Goal: Information Seeking & Learning: Compare options

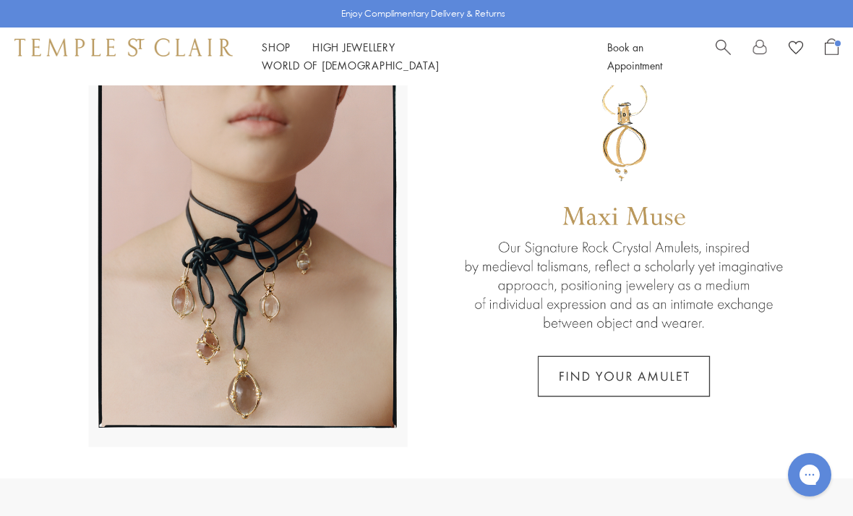
click at [716, 54] on span "Search" at bounding box center [723, 45] width 15 height 15
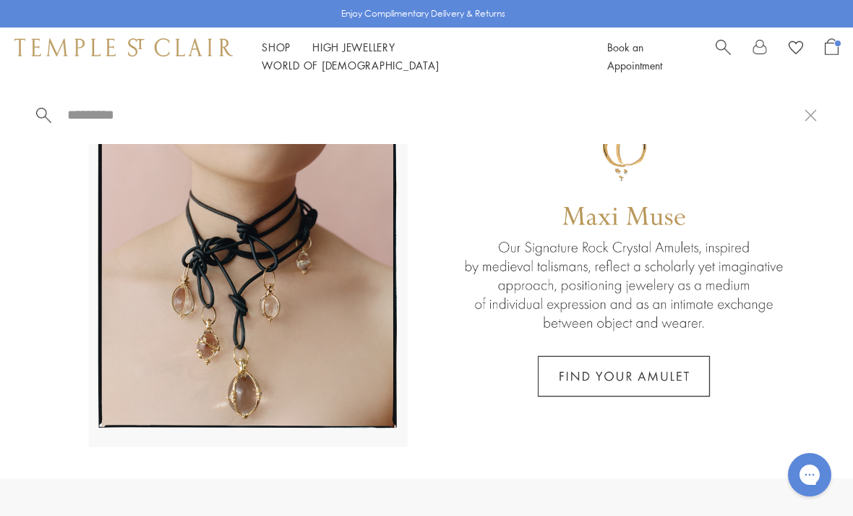
click at [182, 101] on div at bounding box center [426, 114] width 853 height 59
click at [148, 123] on input "search" at bounding box center [435, 114] width 739 height 17
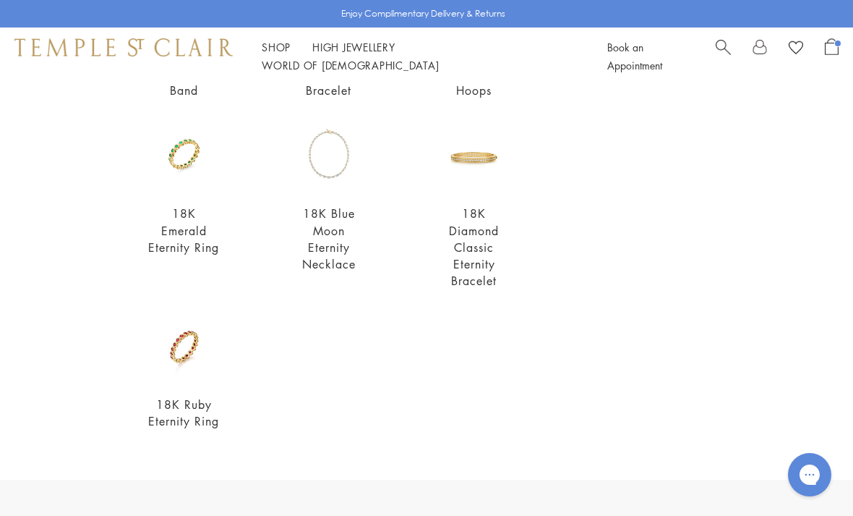
scroll to position [453, 0]
type input "********"
click at [213, 364] on img at bounding box center [184, 346] width 73 height 73
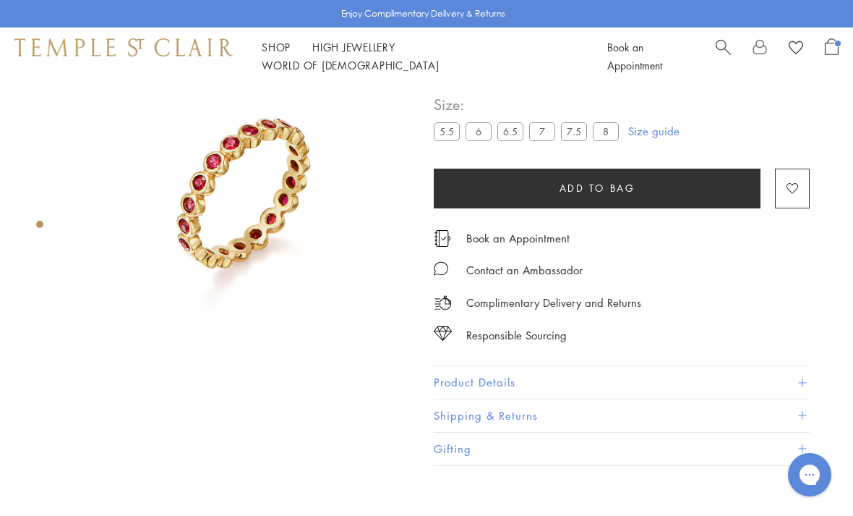
scroll to position [85, 0]
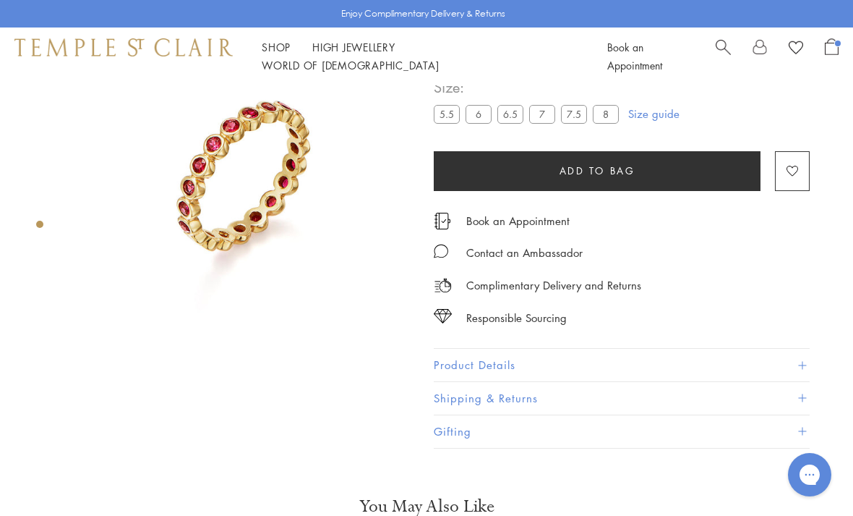
click at [609, 108] on label "8" at bounding box center [606, 114] width 26 height 18
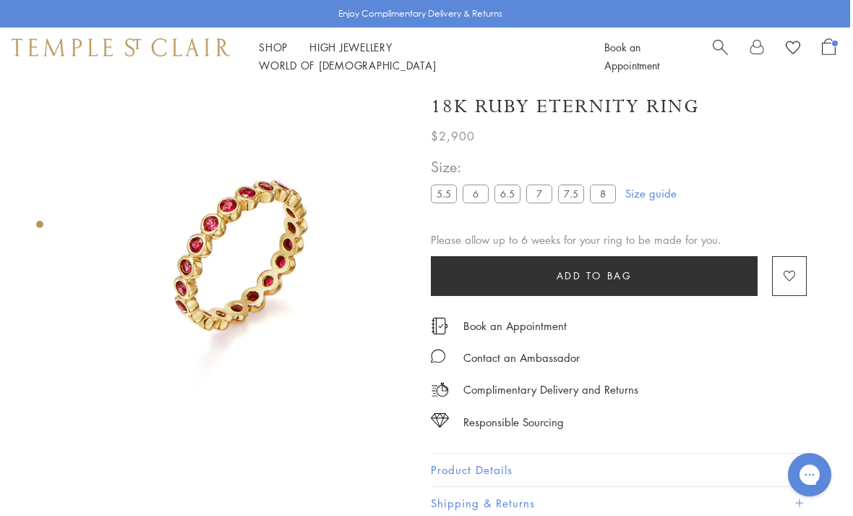
scroll to position [0, 3]
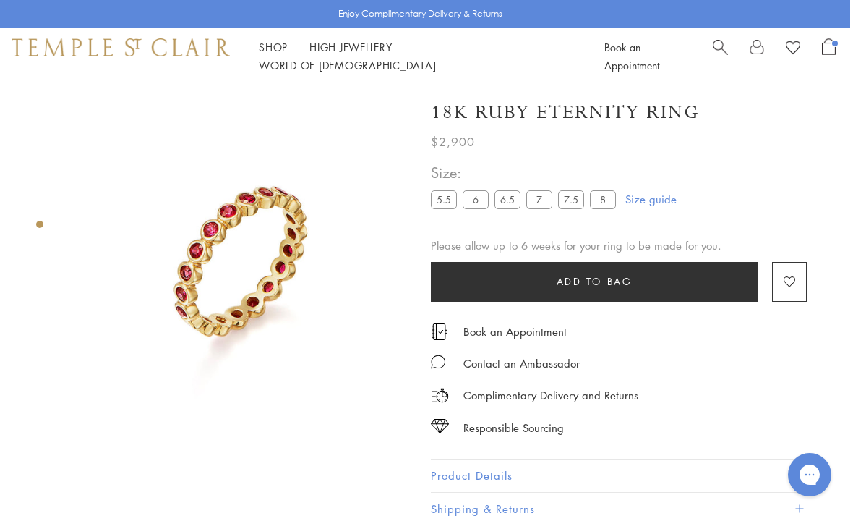
click at [715, 54] on span "Search" at bounding box center [720, 45] width 15 height 15
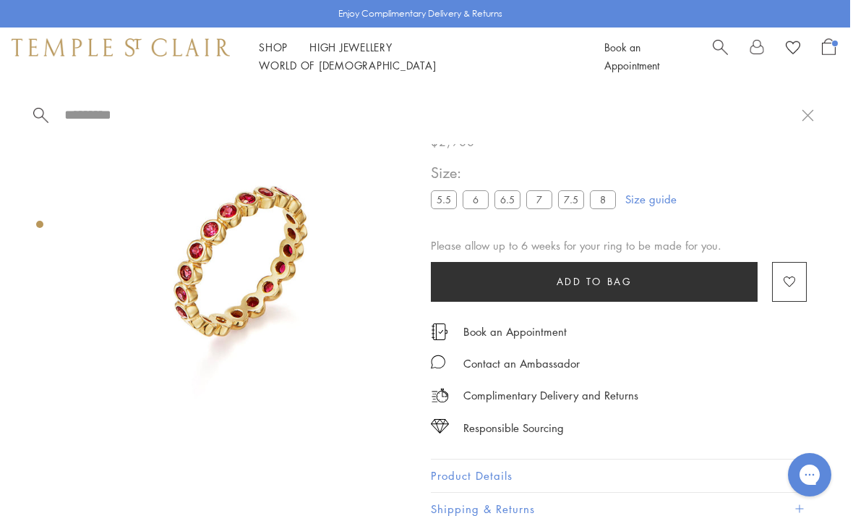
click at [184, 108] on input "search" at bounding box center [432, 114] width 739 height 17
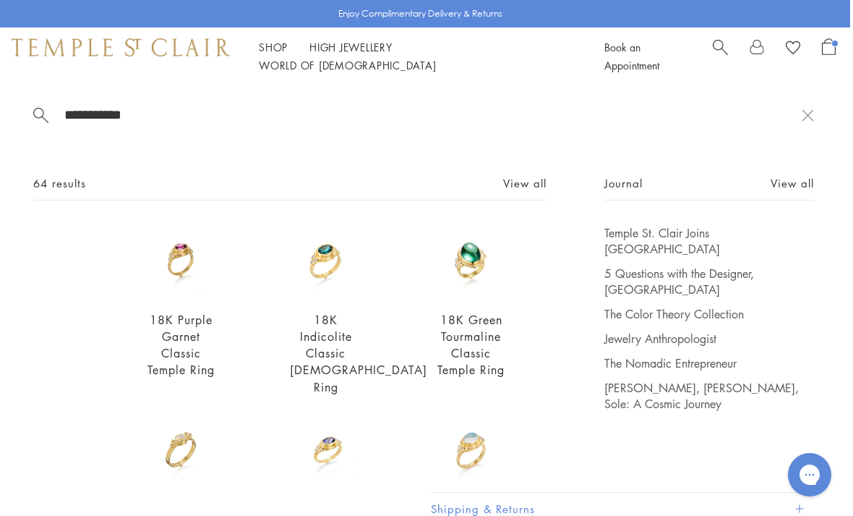
type input "**********"
click at [182, 295] on img at bounding box center [181, 261] width 73 height 73
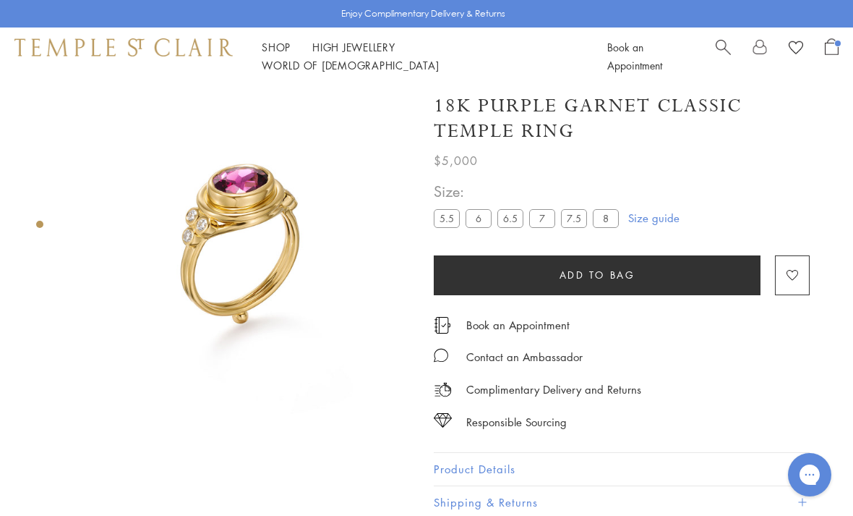
scroll to position [7, 0]
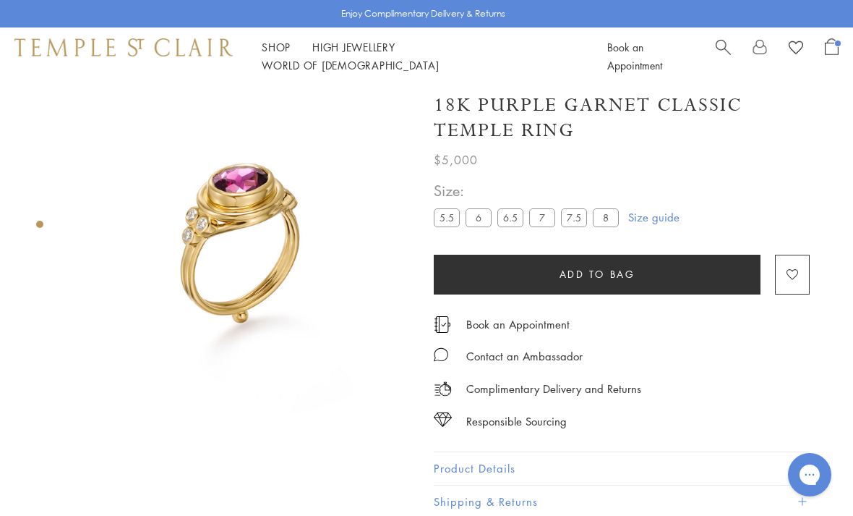
click at [611, 223] on label "8" at bounding box center [606, 217] width 26 height 18
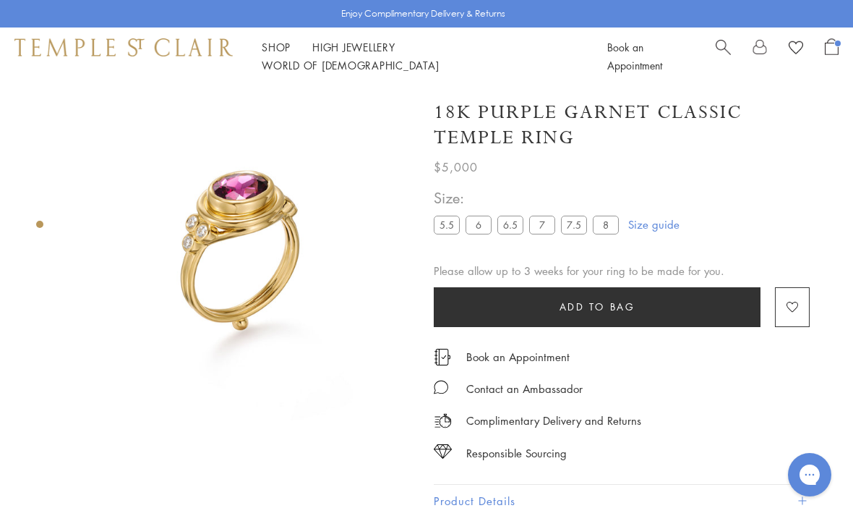
click at [730, 54] on span "Search" at bounding box center [723, 45] width 15 height 15
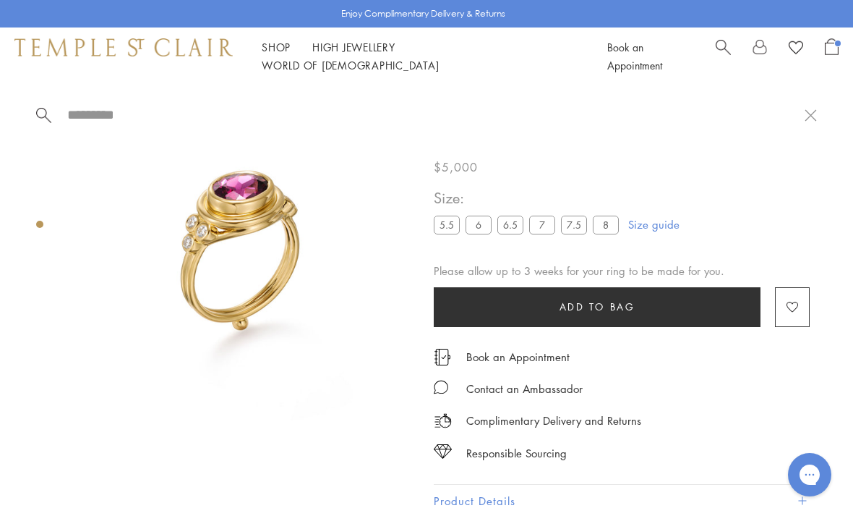
click at [289, 111] on input "search" at bounding box center [435, 114] width 739 height 17
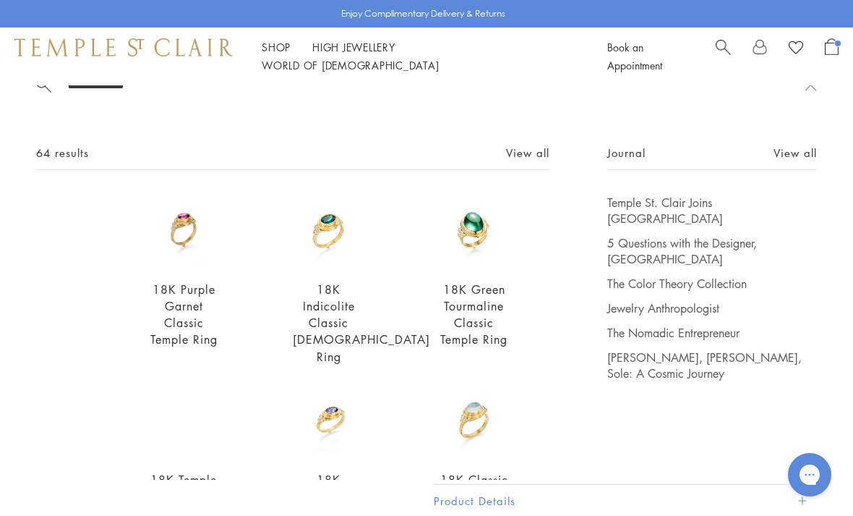
scroll to position [27, 0]
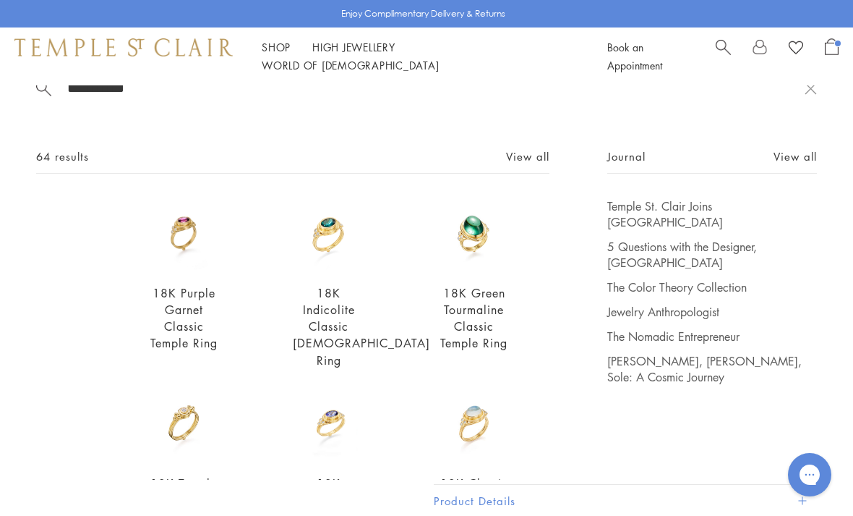
type input "**********"
click at [344, 255] on img at bounding box center [329, 234] width 73 height 73
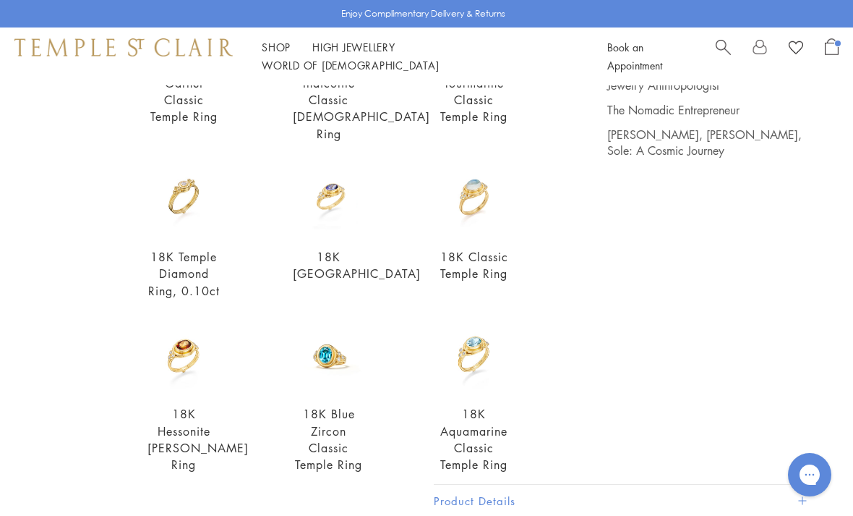
scroll to position [266, 0]
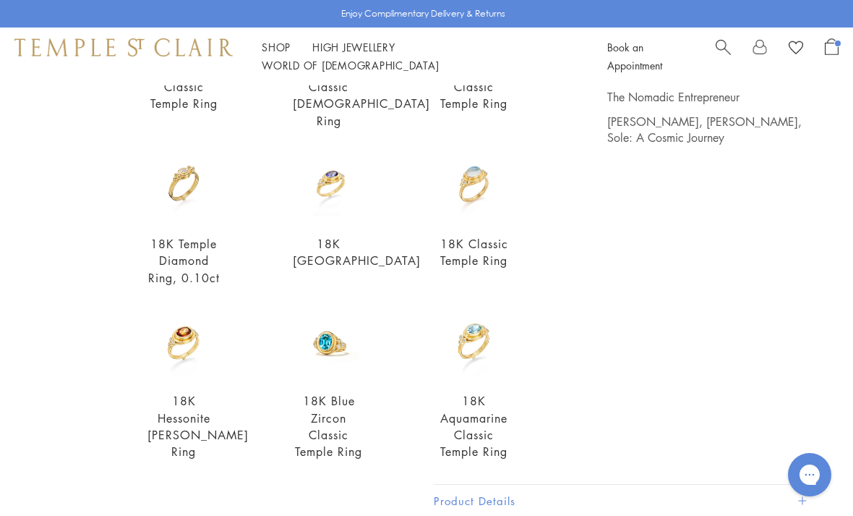
click at [349, 191] on img at bounding box center [329, 185] width 73 height 73
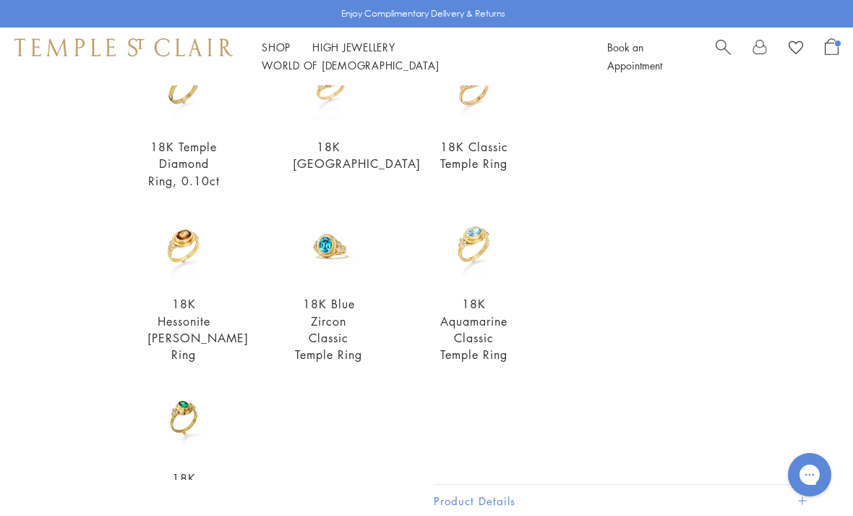
scroll to position [364, 0]
click at [488, 250] on img at bounding box center [474, 244] width 73 height 73
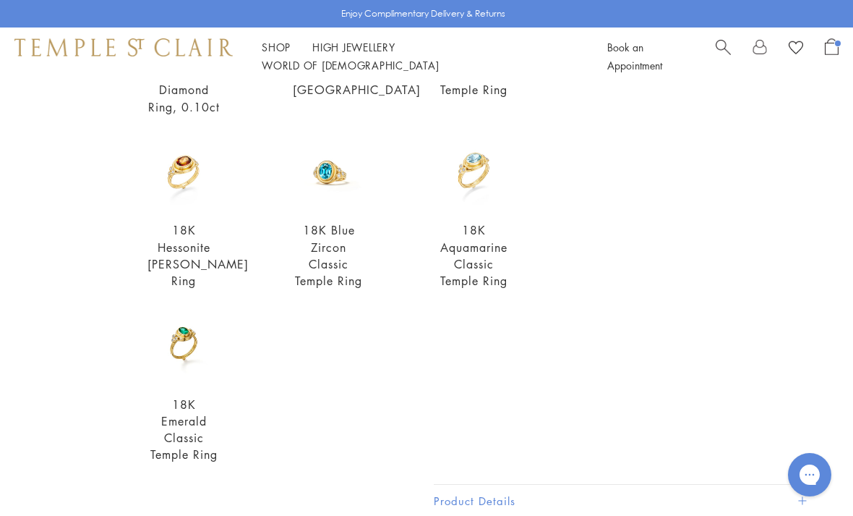
scroll to position [436, 0]
click at [187, 346] on img at bounding box center [184, 346] width 73 height 73
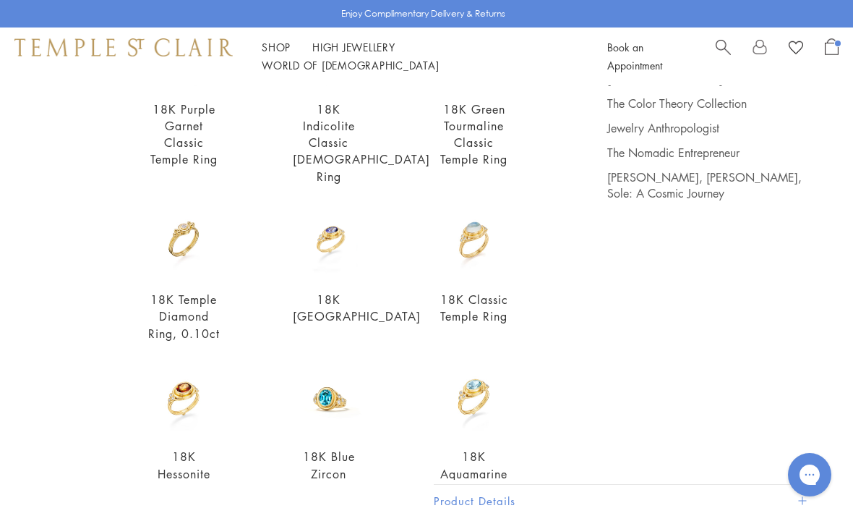
scroll to position [211, 0]
click at [350, 243] on img at bounding box center [329, 240] width 73 height 73
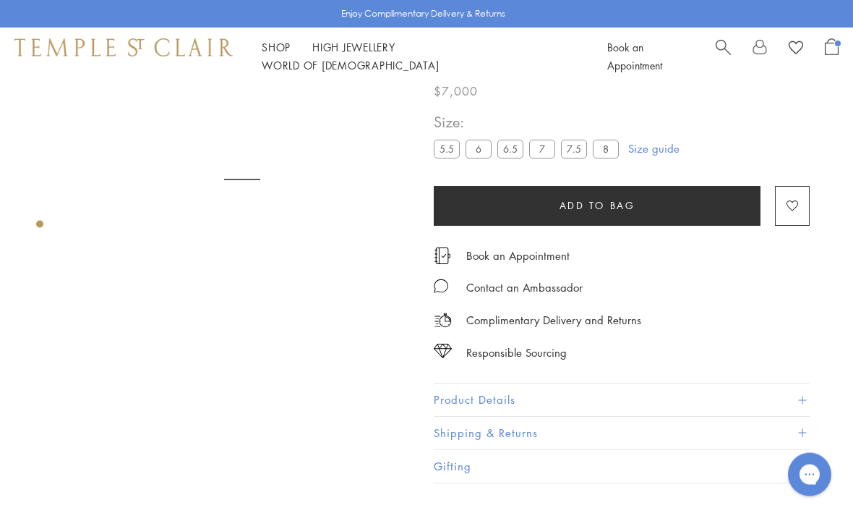
scroll to position [85, 0]
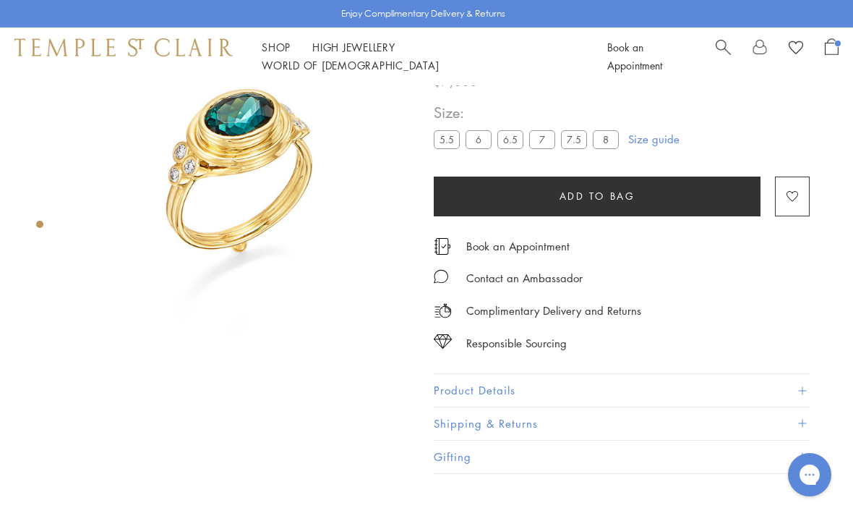
click at [605, 145] on label "8" at bounding box center [606, 139] width 26 height 18
click at [572, 145] on label "7.5" at bounding box center [574, 139] width 26 height 18
click at [551, 140] on label "7" at bounding box center [542, 139] width 26 height 18
click at [515, 142] on label "6.5" at bounding box center [511, 139] width 26 height 18
click at [473, 145] on label "6" at bounding box center [479, 139] width 26 height 18
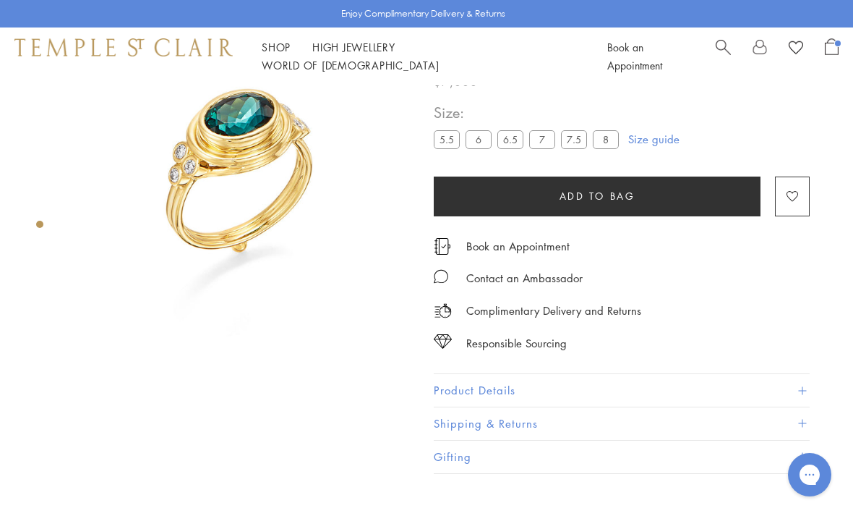
click at [448, 147] on label "5.5" at bounding box center [447, 139] width 26 height 18
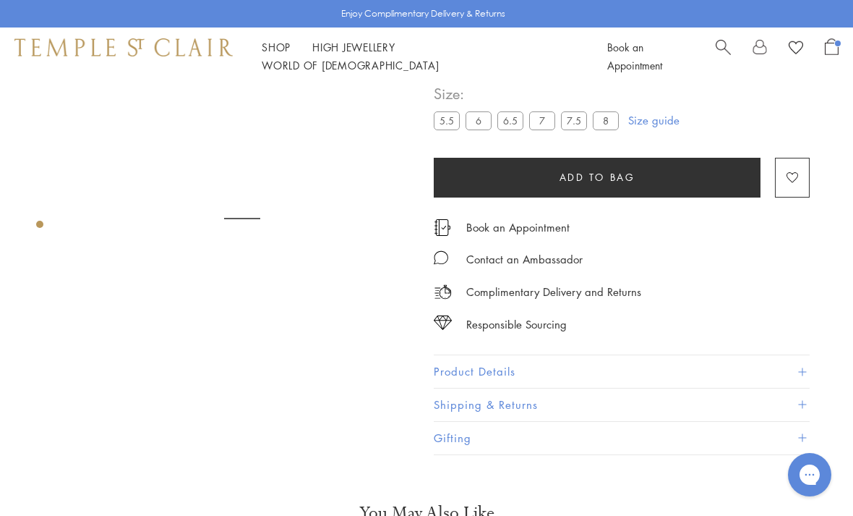
scroll to position [85, 0]
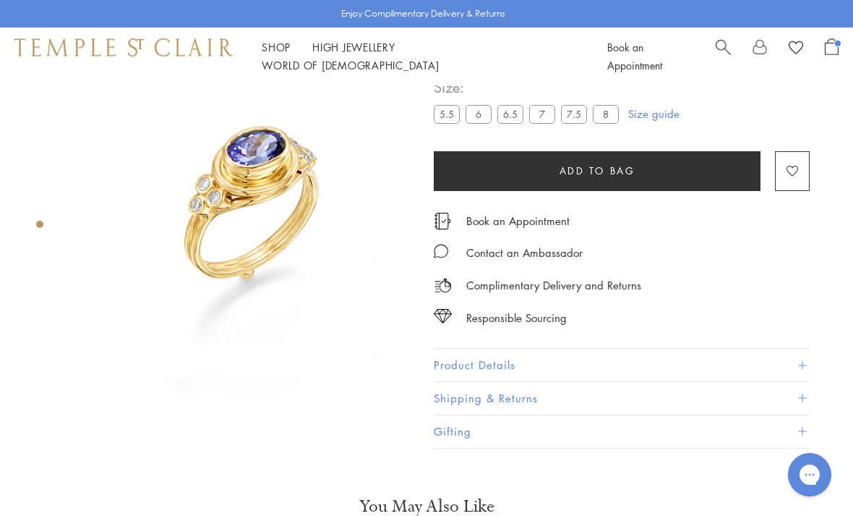
click at [602, 113] on label "8" at bounding box center [606, 114] width 26 height 18
click at [578, 111] on label "7.5" at bounding box center [574, 114] width 26 height 18
click at [548, 122] on label "7" at bounding box center [542, 114] width 26 height 18
click at [516, 119] on label "6.5" at bounding box center [511, 114] width 26 height 18
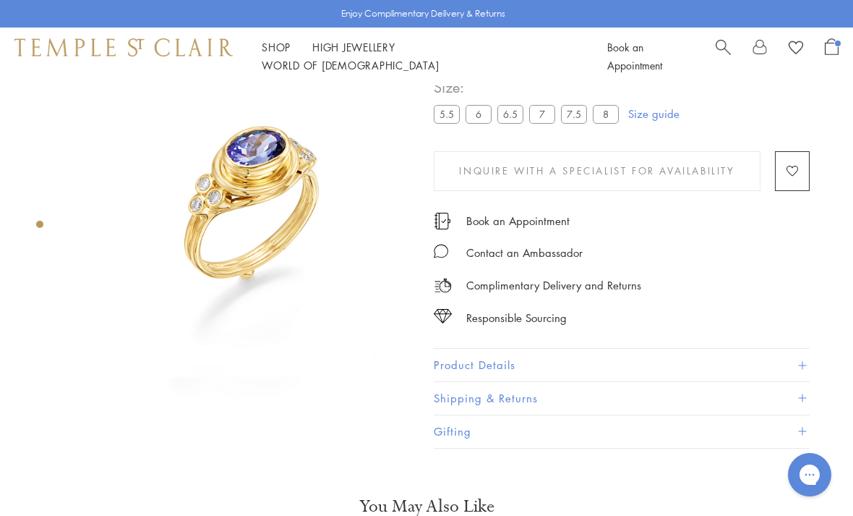
click at [605, 122] on label "8" at bounding box center [606, 114] width 26 height 18
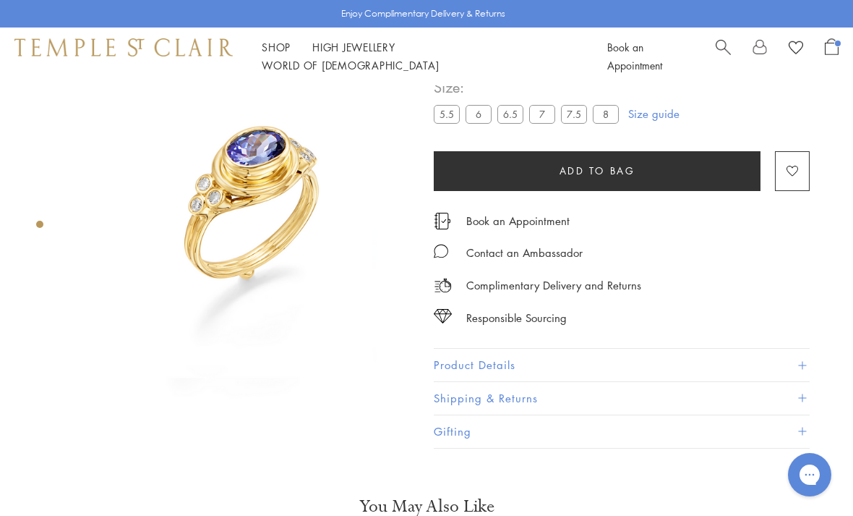
click at [576, 117] on label "7.5" at bounding box center [574, 114] width 26 height 18
click at [614, 116] on label "8" at bounding box center [606, 114] width 26 height 18
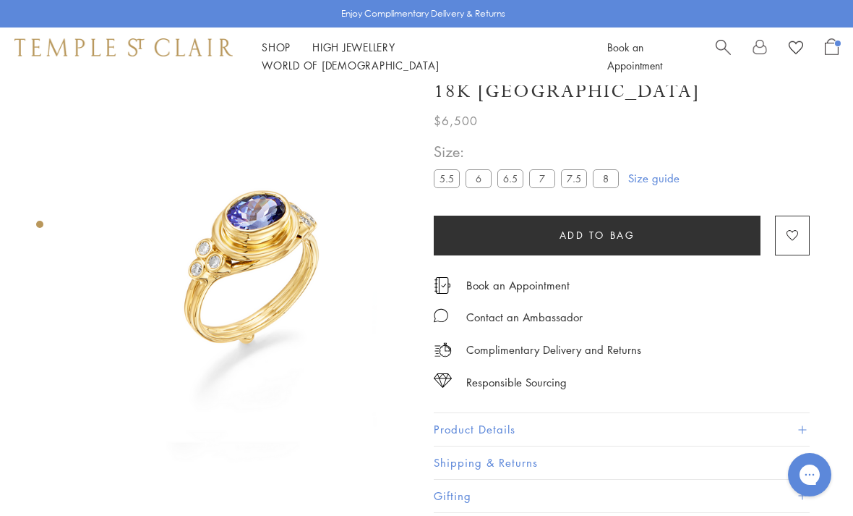
scroll to position [22, 0]
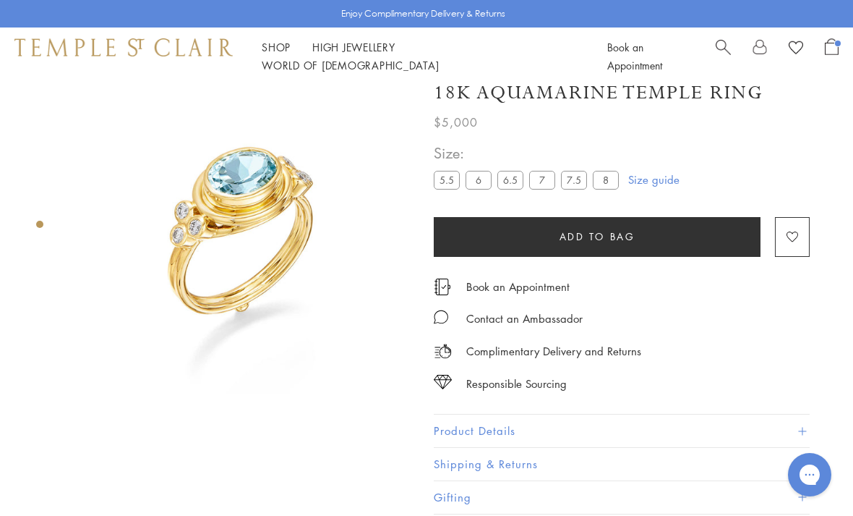
scroll to position [20, 0]
click at [614, 184] on label "8" at bounding box center [606, 179] width 26 height 18
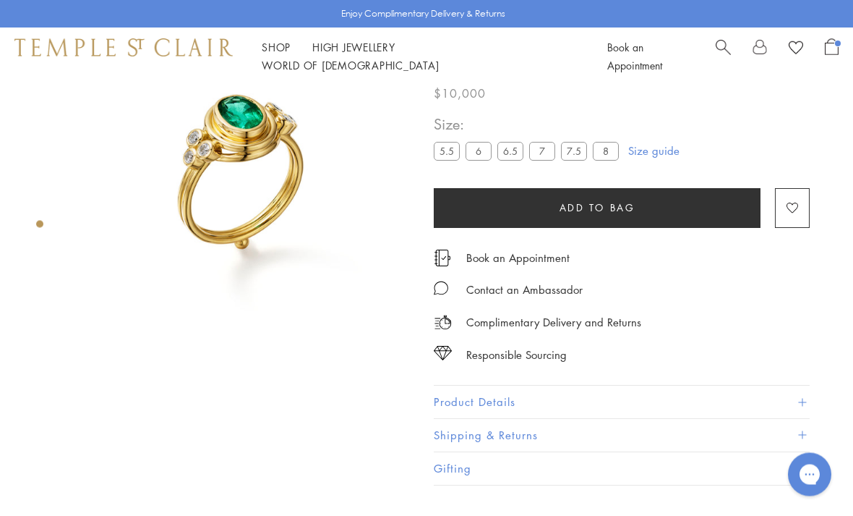
scroll to position [85, 0]
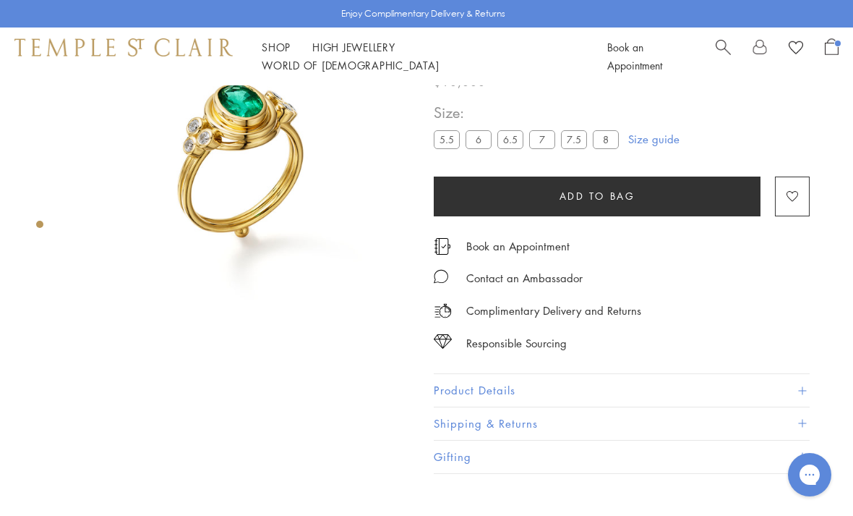
click at [605, 147] on label "8" at bounding box center [606, 139] width 26 height 18
click at [579, 137] on label "7.5" at bounding box center [574, 139] width 26 height 18
click at [542, 146] on label "7" at bounding box center [542, 139] width 26 height 18
click at [489, 137] on label "6" at bounding box center [479, 139] width 26 height 18
click at [456, 144] on label "5.5" at bounding box center [447, 139] width 26 height 18
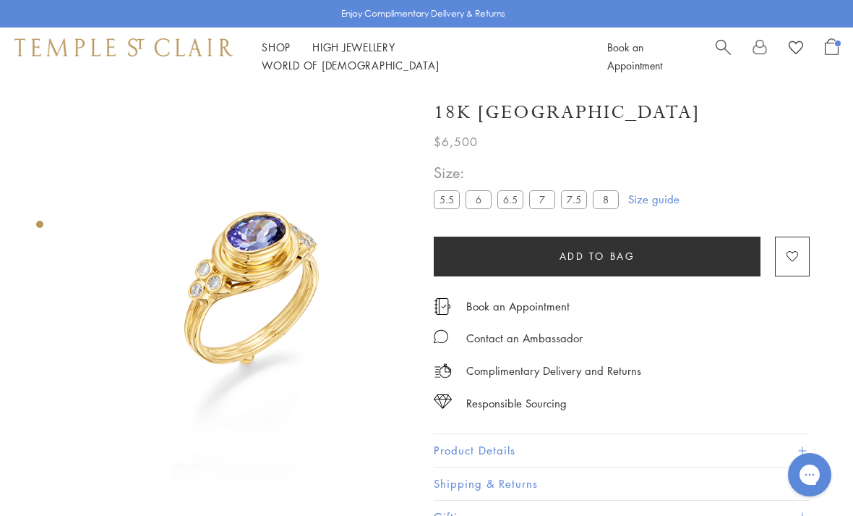
scroll to position [1, 0]
click at [613, 199] on label "8" at bounding box center [606, 198] width 26 height 18
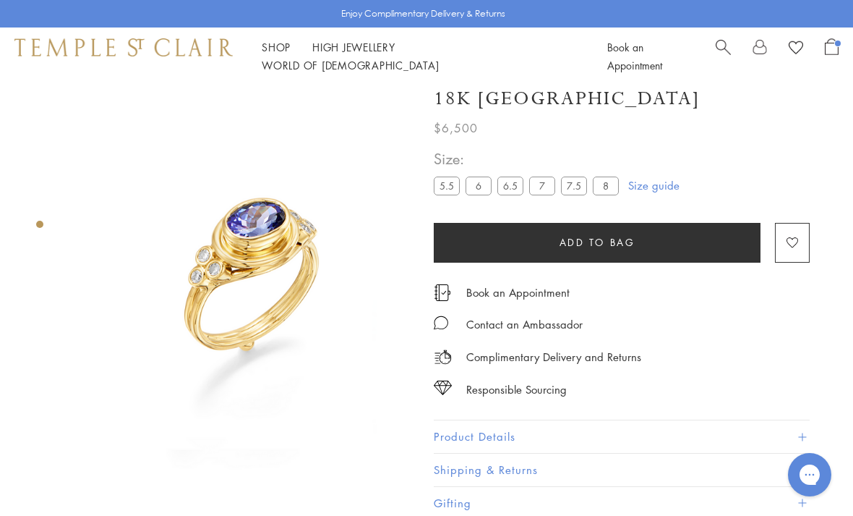
scroll to position [13, 0]
